Goal: Information Seeking & Learning: Learn about a topic

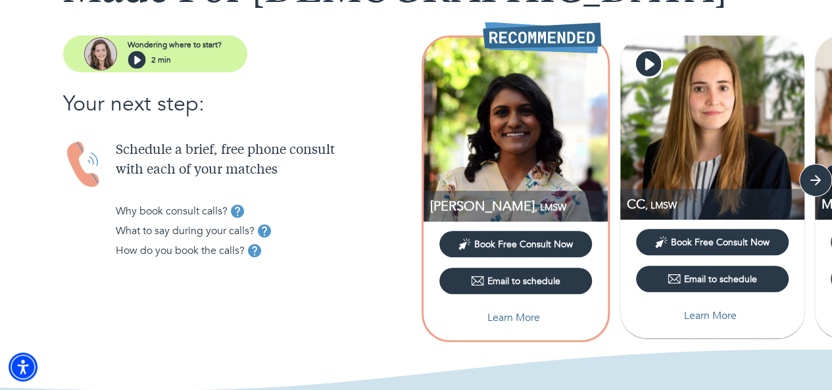
scroll to position [124, 0]
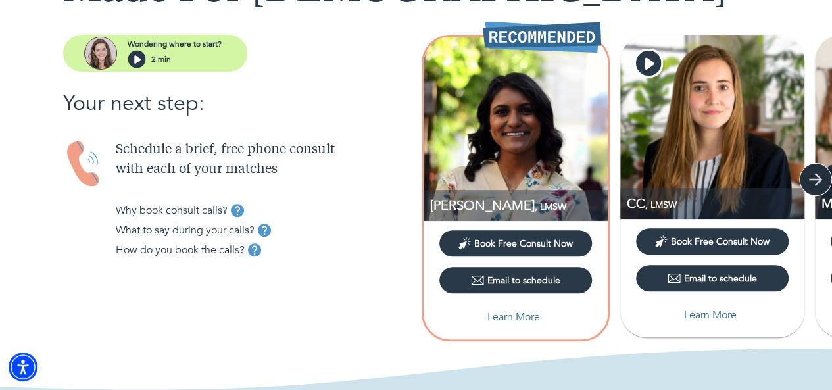
click at [819, 175] on icon "button" at bounding box center [816, 180] width 20 height 20
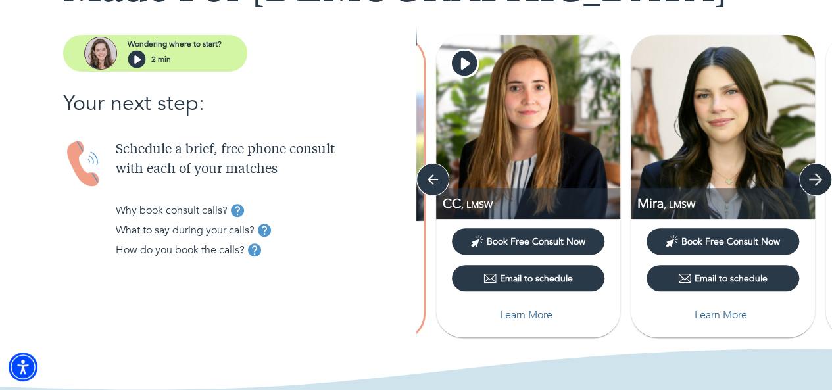
click at [819, 175] on icon "button" at bounding box center [816, 180] width 20 height 20
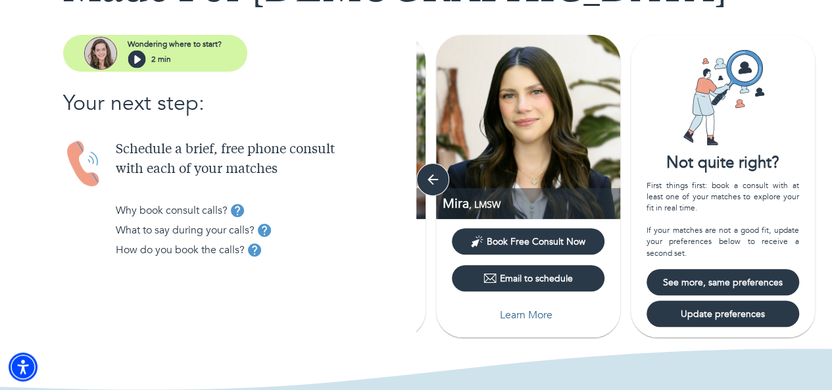
scroll to position [236, 0]
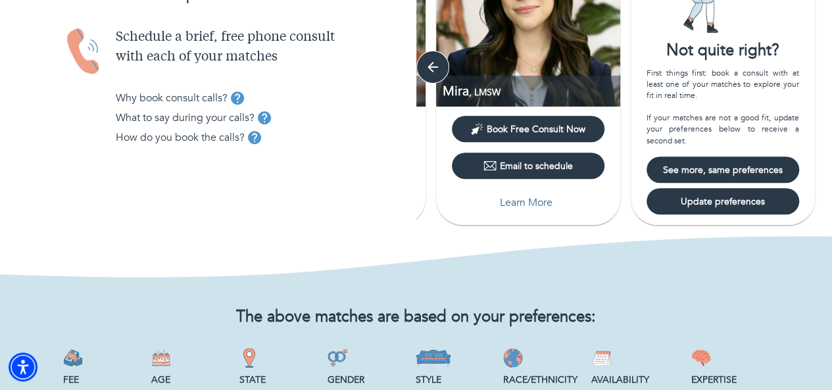
click at [751, 174] on span "See more, same preferences" at bounding box center [723, 170] width 142 height 12
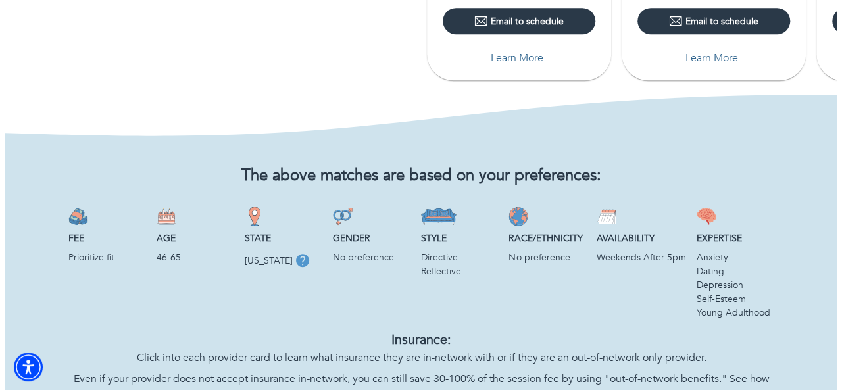
scroll to position [85, 0]
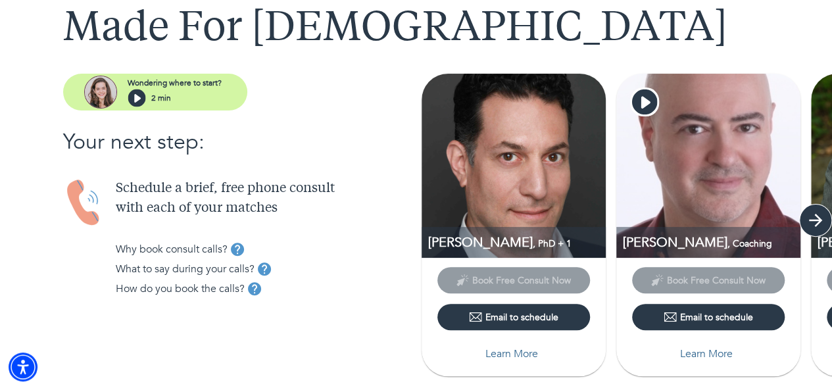
click at [819, 219] on icon "button" at bounding box center [815, 220] width 13 height 13
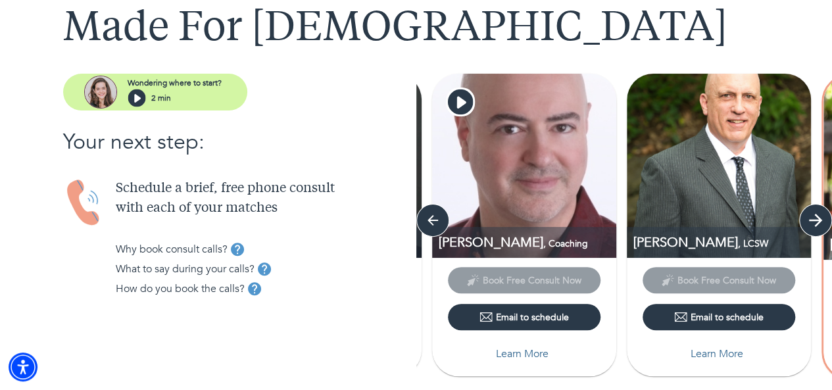
click at [809, 214] on icon "button" at bounding box center [816, 220] width 20 height 20
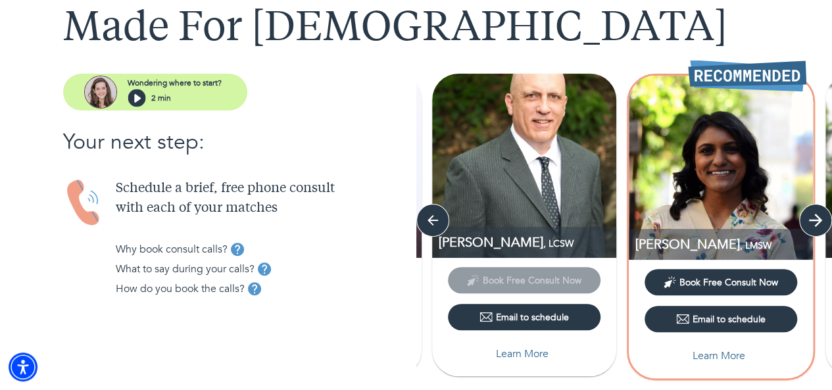
click at [806, 214] on icon "button" at bounding box center [816, 220] width 20 height 20
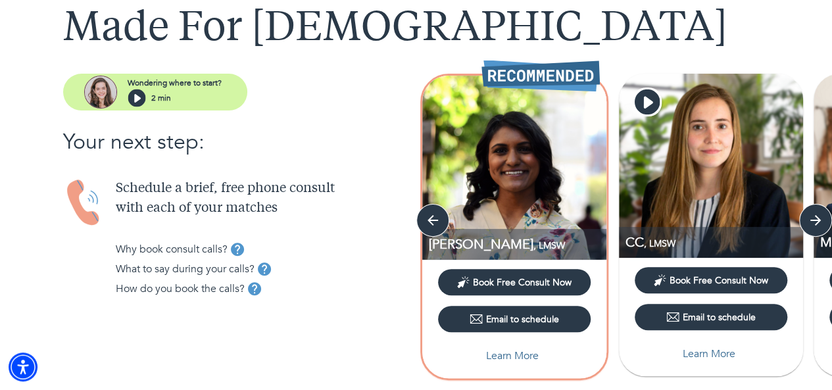
click at [497, 185] on img at bounding box center [514, 168] width 184 height 184
click at [512, 345] on button "Learn More" at bounding box center [514, 356] width 153 height 26
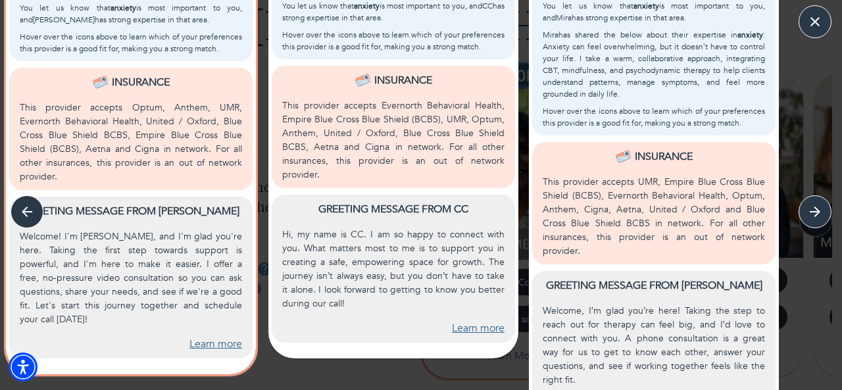
scroll to position [559, 0]
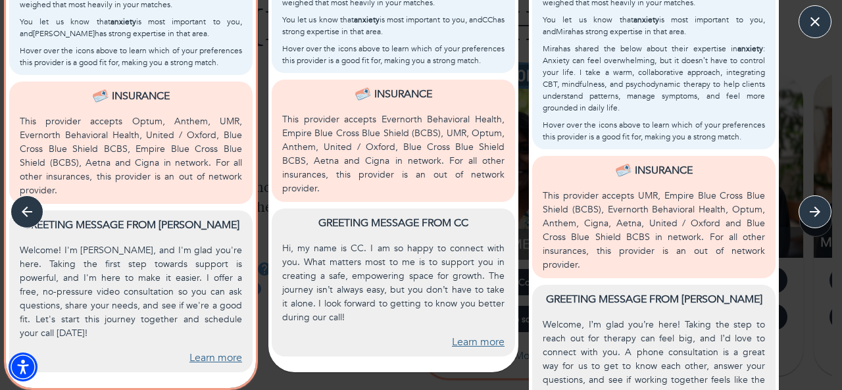
click at [214, 351] on link "Learn more" at bounding box center [215, 358] width 53 height 15
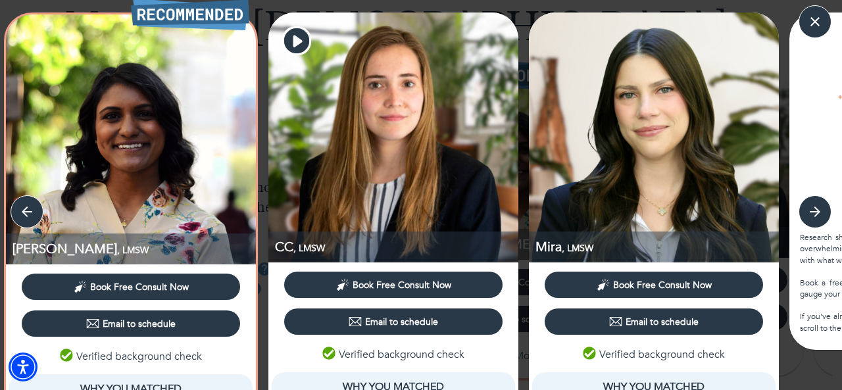
scroll to position [4, 0]
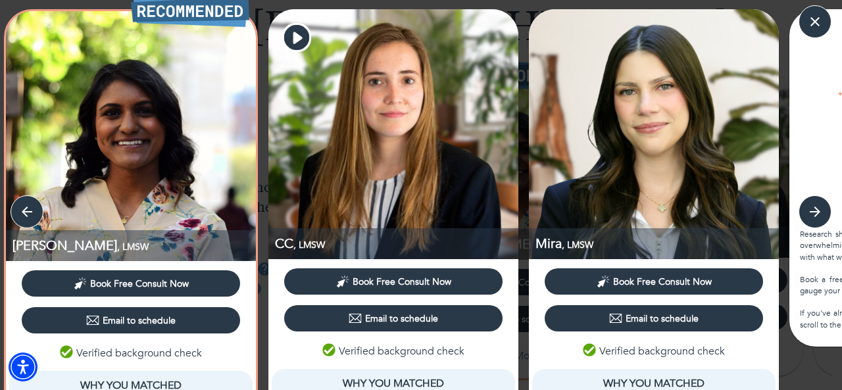
click at [816, 217] on icon "button" at bounding box center [815, 212] width 20 height 20
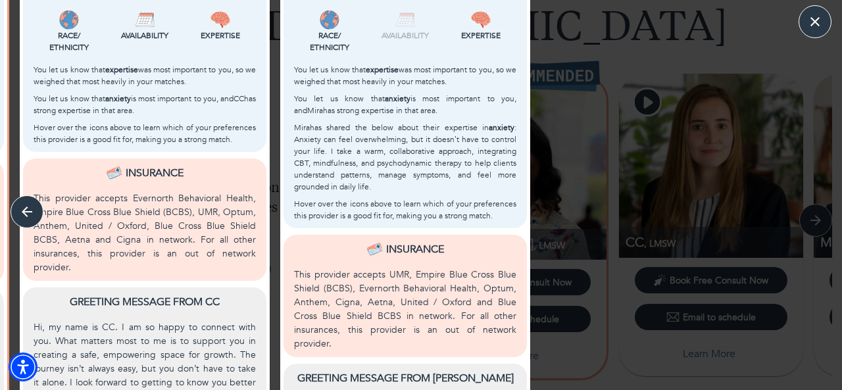
scroll to position [629, 0]
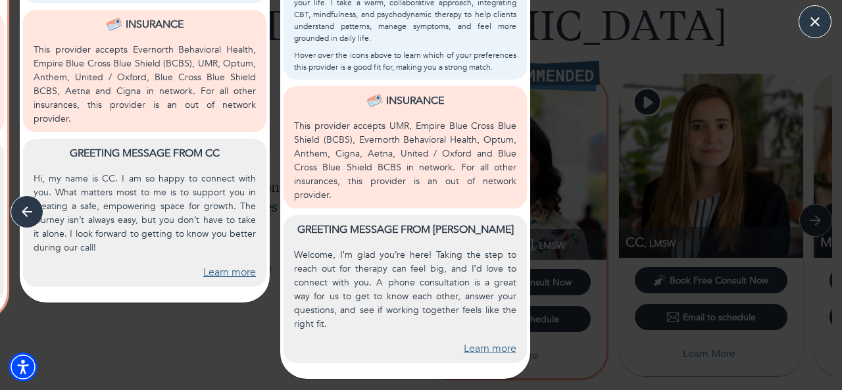
click at [225, 265] on link "Learn more" at bounding box center [229, 272] width 53 height 15
